Goal: Task Accomplishment & Management: Complete application form

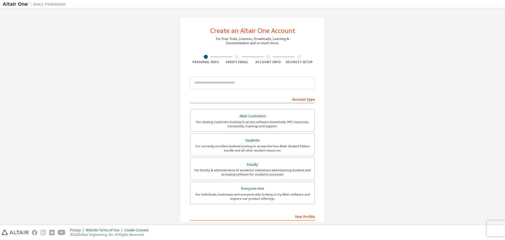
type input "**********"
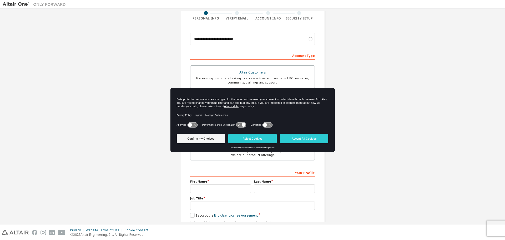
scroll to position [43, 0]
click at [308, 137] on button "Accept All Cookies" at bounding box center [304, 138] width 48 height 9
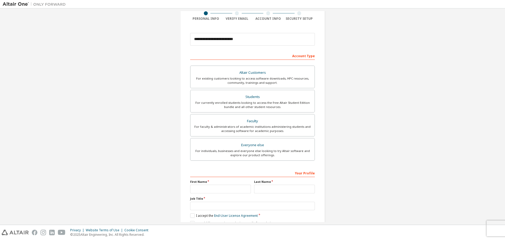
scroll to position [68, 0]
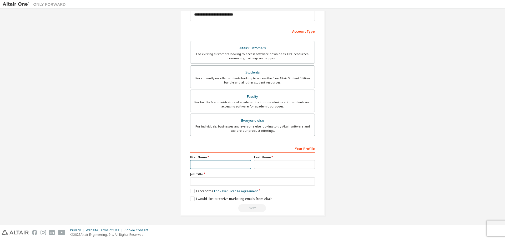
click at [201, 167] on input "text" at bounding box center [220, 164] width 61 height 9
type input "*****"
click at [249, 77] on div "For currently enrolled students looking to access the free Altair Student Editi…" at bounding box center [253, 80] width 118 height 8
click at [262, 165] on input "text" at bounding box center [284, 164] width 61 height 9
type input "******"
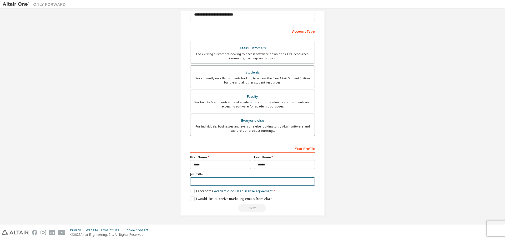
click at [252, 177] on input "text" at bounding box center [252, 181] width 125 height 9
click at [192, 191] on label "I accept the Academic End-User License Agreement" at bounding box center [231, 191] width 82 height 4
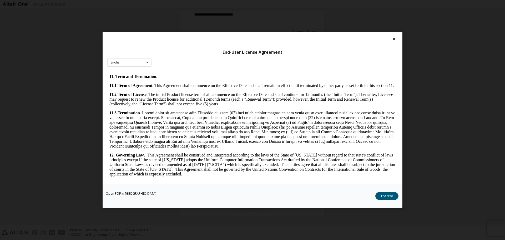
scroll to position [793, 0]
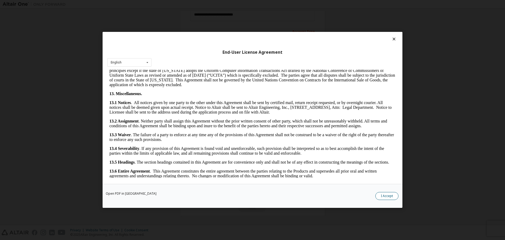
click at [384, 194] on button "I Accept" at bounding box center [386, 196] width 23 height 8
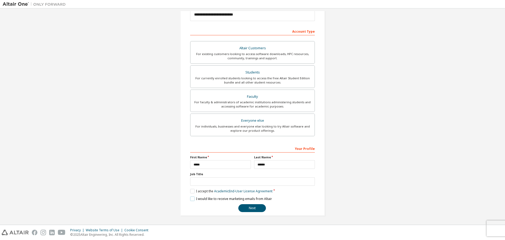
click at [190, 199] on label "I would like to receive marketing emails from Altair" at bounding box center [231, 198] width 82 height 4
click at [249, 209] on button "Next" at bounding box center [252, 208] width 28 height 8
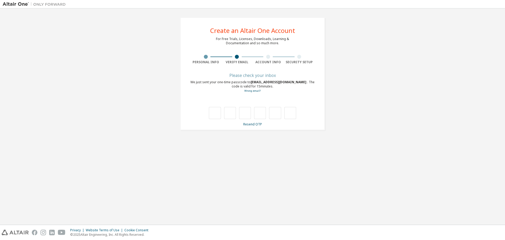
scroll to position [0, 0]
type input "*"
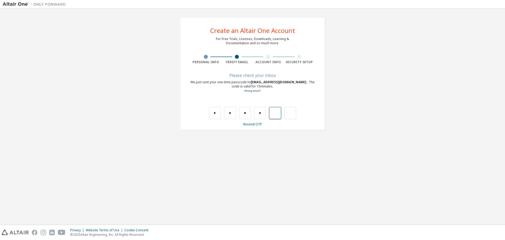
type input "*"
